Goal: Information Seeking & Learning: Learn about a topic

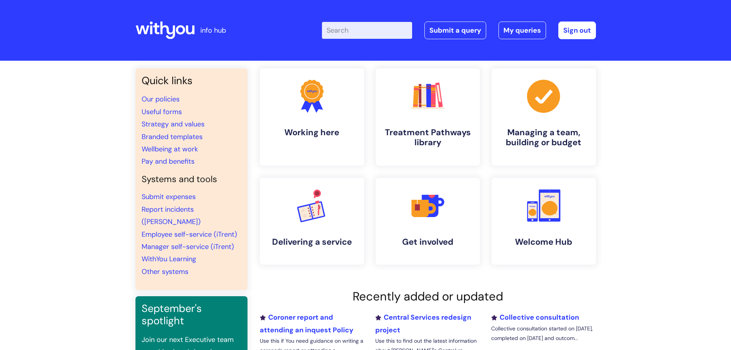
click at [342, 29] on input "Enter your search term here..." at bounding box center [367, 30] width 90 height 17
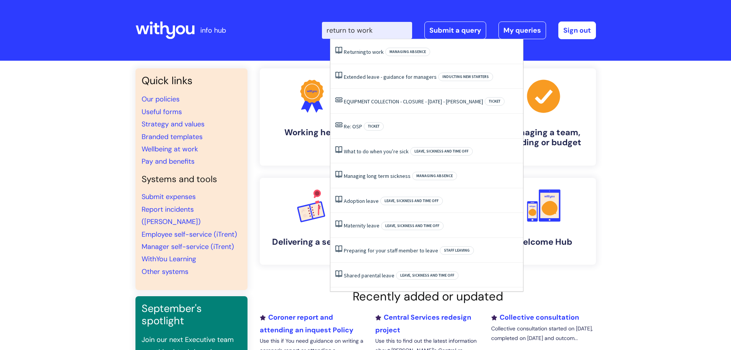
type input "return to work"
click button "Search" at bounding box center [0, 0] width 0 height 0
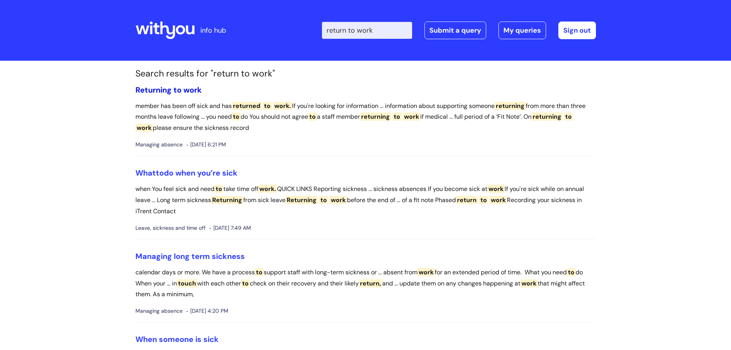
click at [170, 88] on span "Returning" at bounding box center [154, 90] width 36 height 10
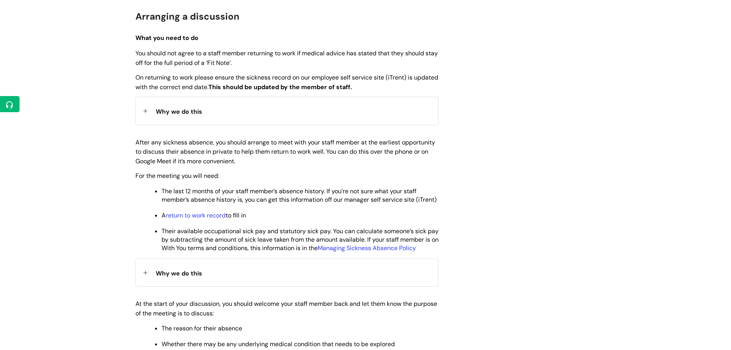
scroll to position [346, 0]
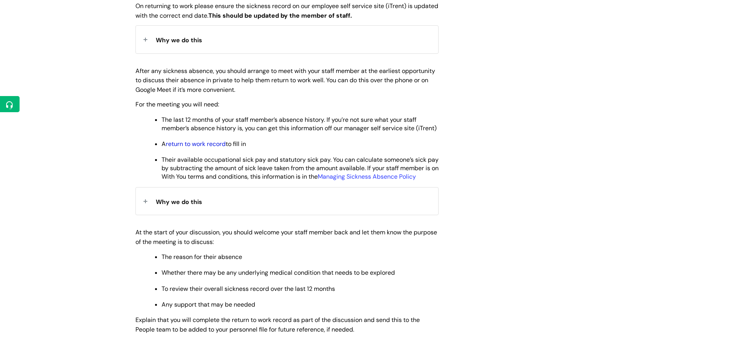
click at [199, 148] on link "return to work record" at bounding box center [196, 144] width 60 height 8
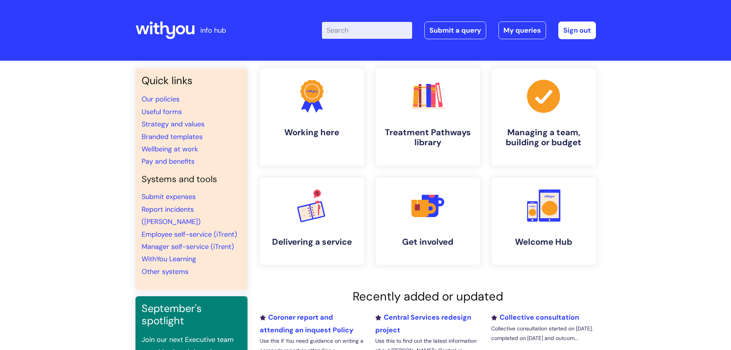
click at [354, 31] on input "Enter your search term here..." at bounding box center [367, 30] width 90 height 17
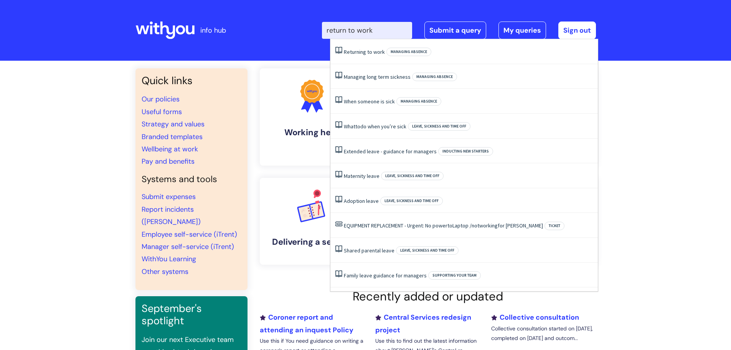
type input "return to work"
click button "Search" at bounding box center [0, 0] width 0 height 0
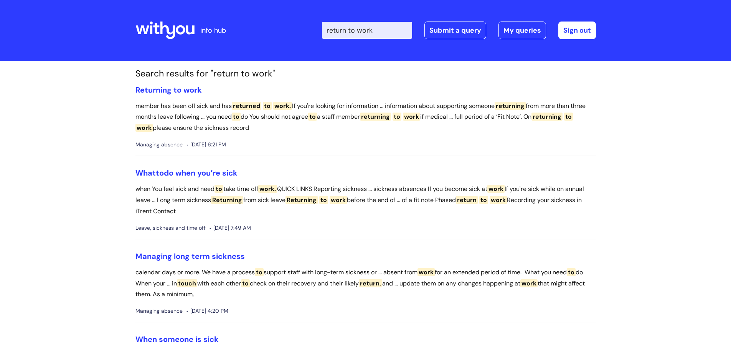
click at [369, 48] on div "Enter your search term here... return to work Search Submit a query My queries …" at bounding box center [423, 30] width 346 height 45
click at [170, 88] on span "Returning" at bounding box center [154, 90] width 36 height 10
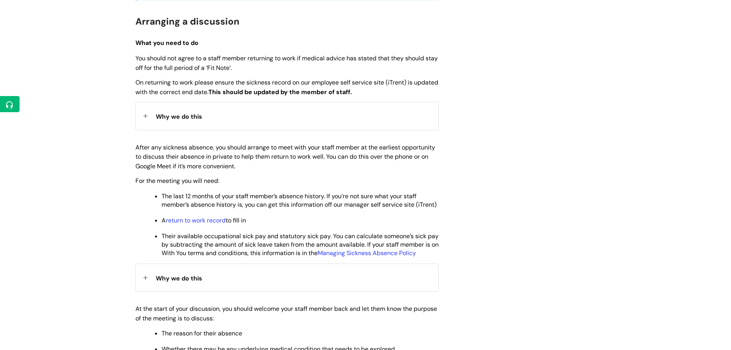
scroll to position [269, 0]
click at [201, 225] on link "return to work record" at bounding box center [196, 221] width 60 height 8
